Goal: Information Seeking & Learning: Learn about a topic

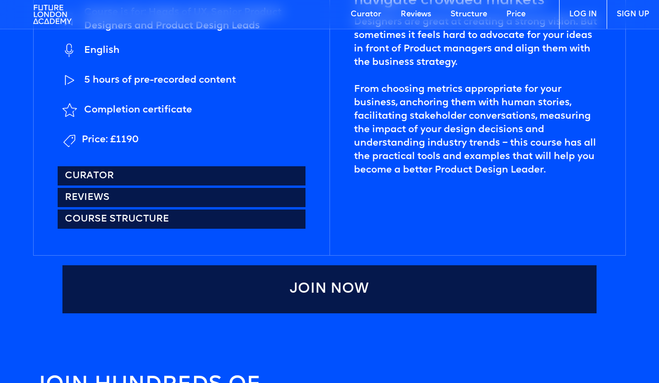
scroll to position [526, 0]
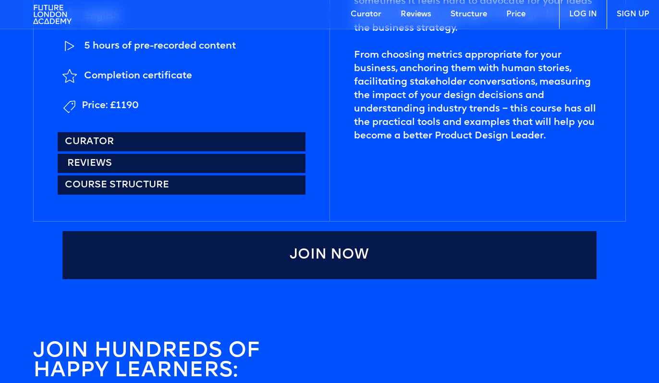
click at [176, 171] on link "Reviews" at bounding box center [182, 163] width 248 height 19
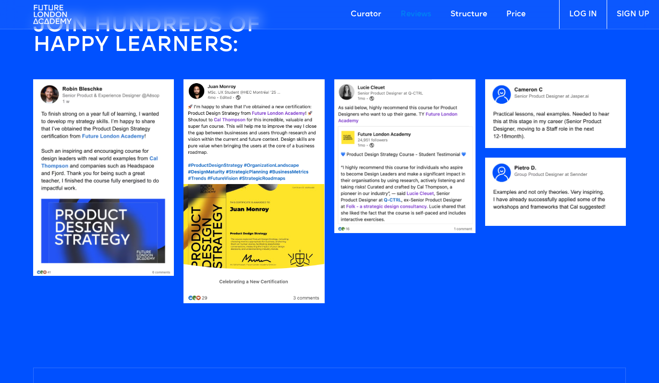
scroll to position [1051, 0]
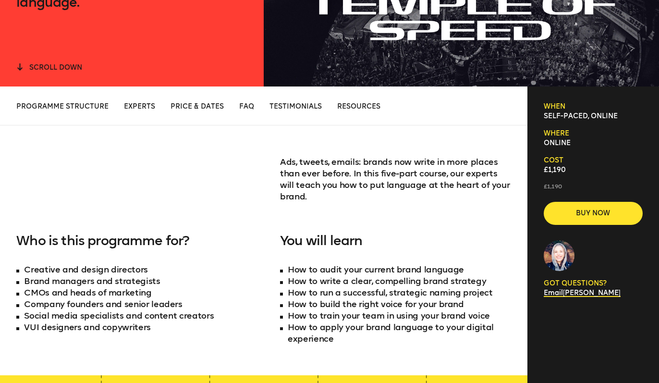
scroll to position [305, 0]
